Goal: Navigation & Orientation: Go to known website

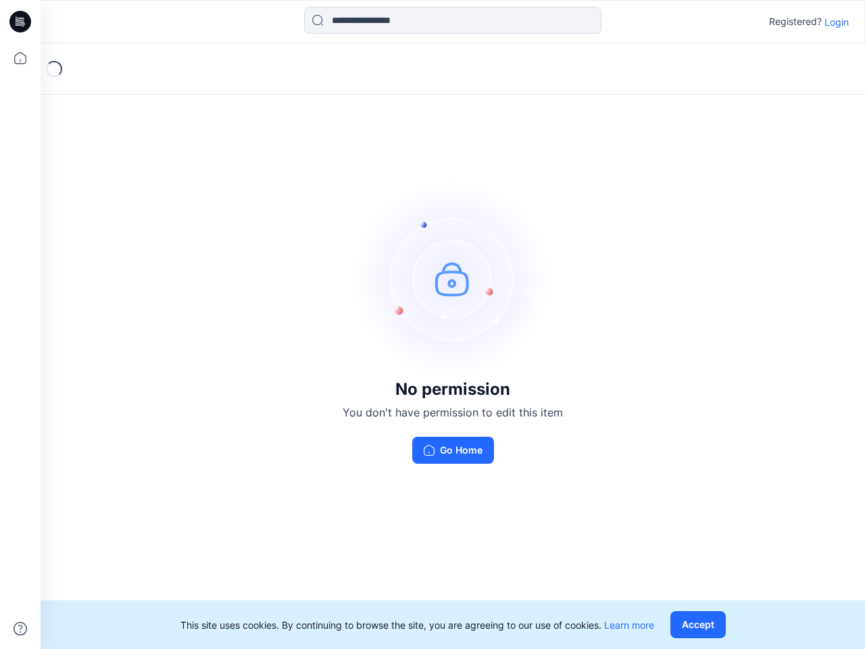
click at [433, 324] on img at bounding box center [453, 278] width 203 height 203
click at [21, 22] on icon at bounding box center [22, 22] width 5 height 1
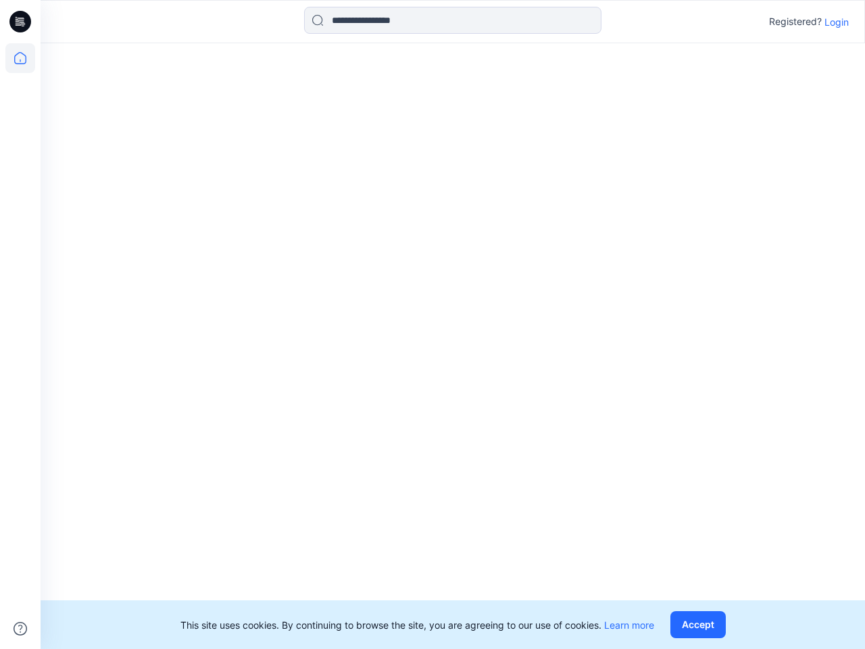
click at [20, 58] on icon at bounding box center [20, 58] width 30 height 30
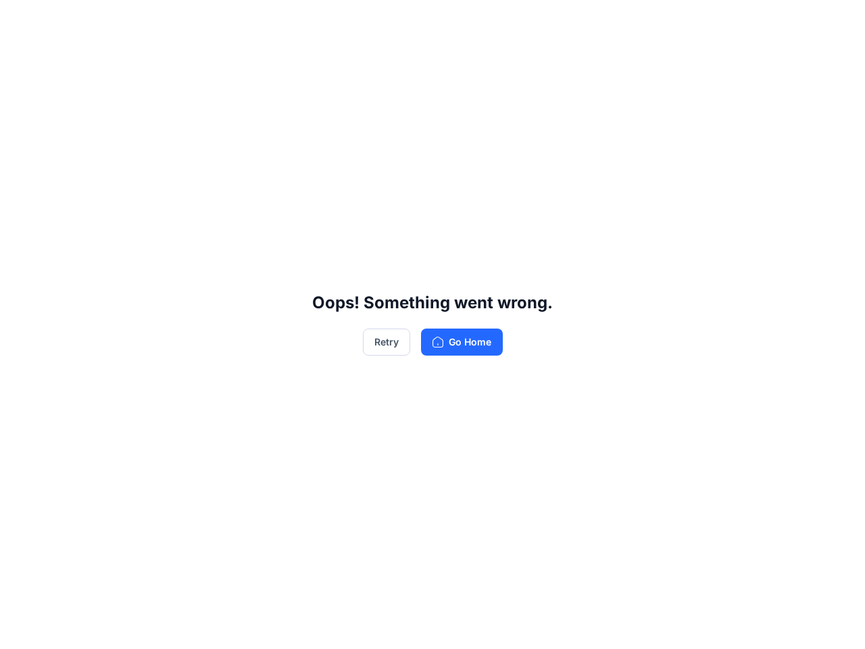
click at [20, 629] on div "Oops! Something went wrong. Retry Go Home" at bounding box center [432, 324] width 865 height 649
click at [453, 20] on div "Oops! Something went wrong. Retry Go Home" at bounding box center [432, 324] width 865 height 649
click at [837, 22] on div "Oops! Something went wrong. Retry Go Home" at bounding box center [432, 324] width 865 height 649
click at [701, 625] on div "Oops! Something went wrong. Retry Go Home" at bounding box center [432, 324] width 865 height 649
